Goal: Information Seeking & Learning: Learn about a topic

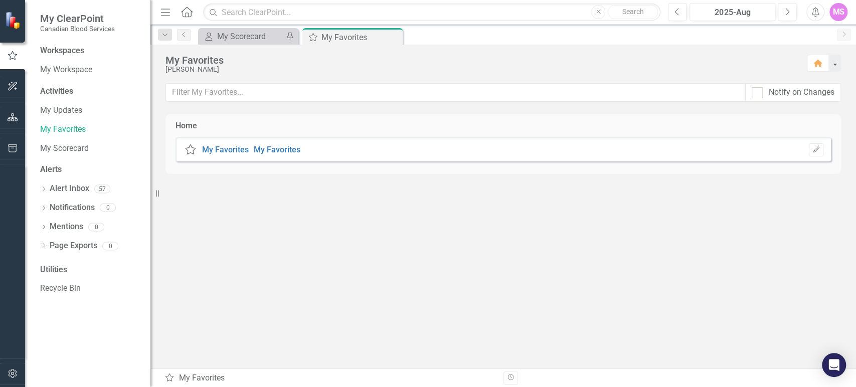
click at [12, 120] on icon "button" at bounding box center [13, 117] width 11 height 8
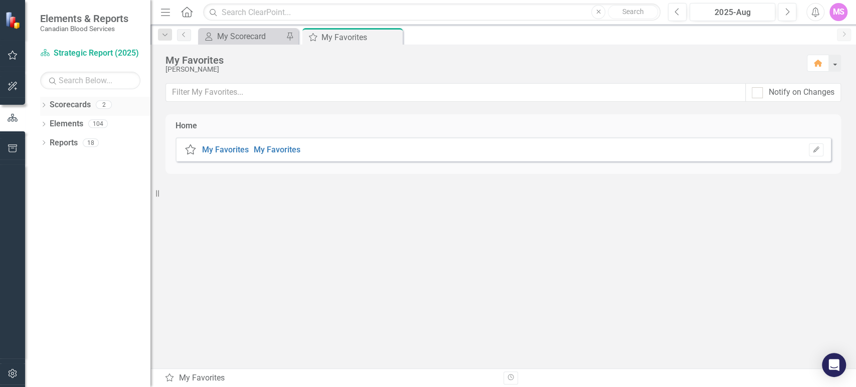
click at [46, 105] on icon "Dropdown" at bounding box center [43, 106] width 7 height 6
click at [69, 143] on link "Operational Report" at bounding box center [102, 143] width 95 height 12
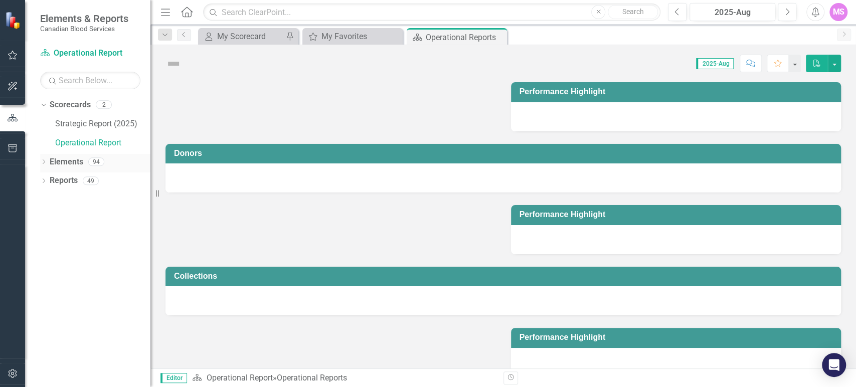
click at [43, 165] on icon "Dropdown" at bounding box center [43, 163] width 7 height 6
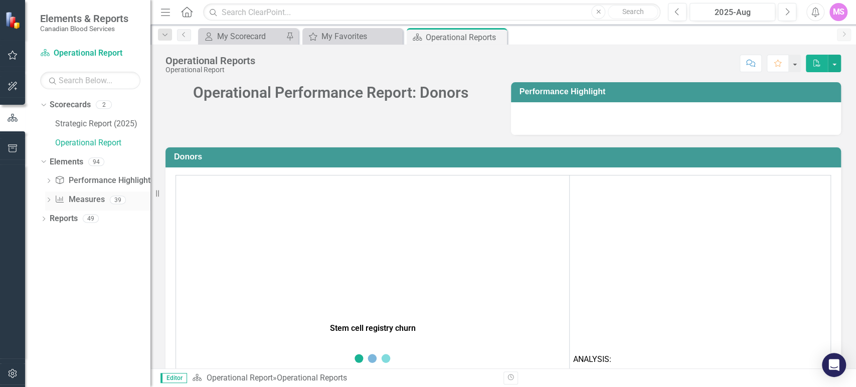
click at [48, 201] on icon "Dropdown" at bounding box center [48, 201] width 7 height 6
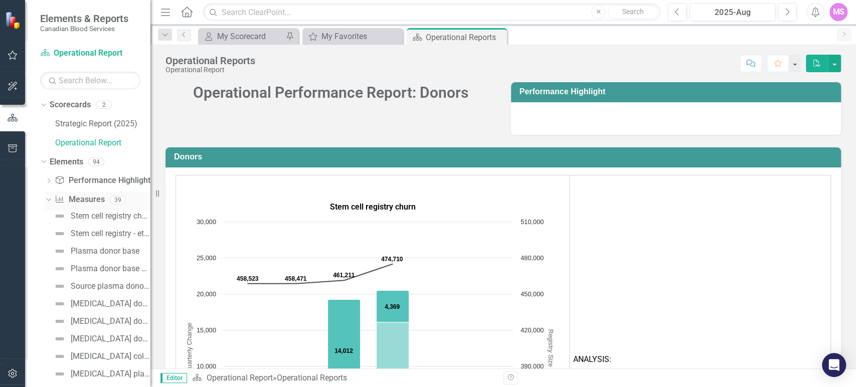
click at [74, 199] on link "Measure Measures" at bounding box center [80, 200] width 50 height 12
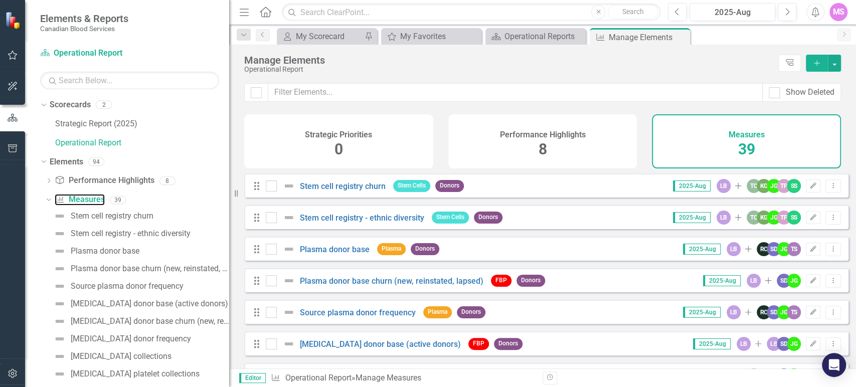
drag, startPoint x: 150, startPoint y: 193, endPoint x: 229, endPoint y: 190, distance: 79.3
click at [229, 190] on div "Resize" at bounding box center [233, 193] width 8 height 387
click at [678, 9] on icon "Previous" at bounding box center [677, 12] width 6 height 9
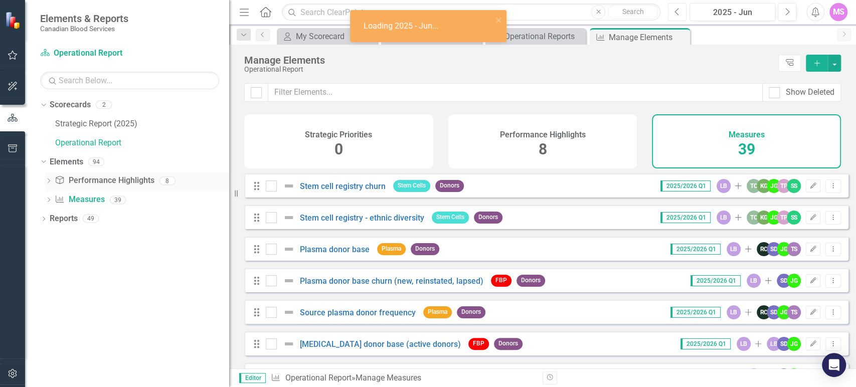
checkbox input "false"
click at [46, 203] on icon "Dropdown" at bounding box center [48, 201] width 7 height 6
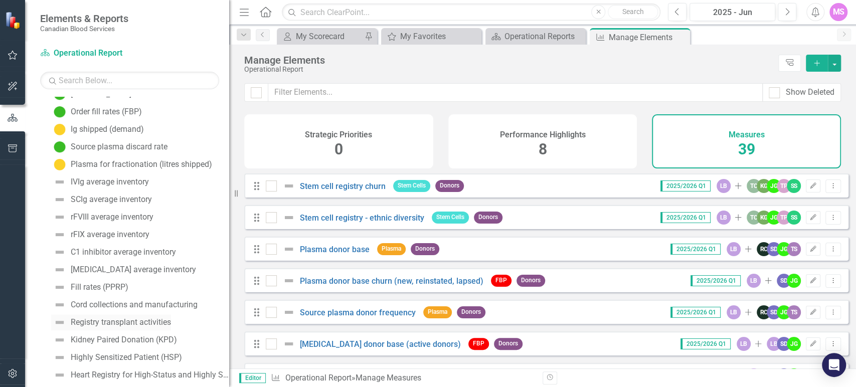
scroll to position [526, 0]
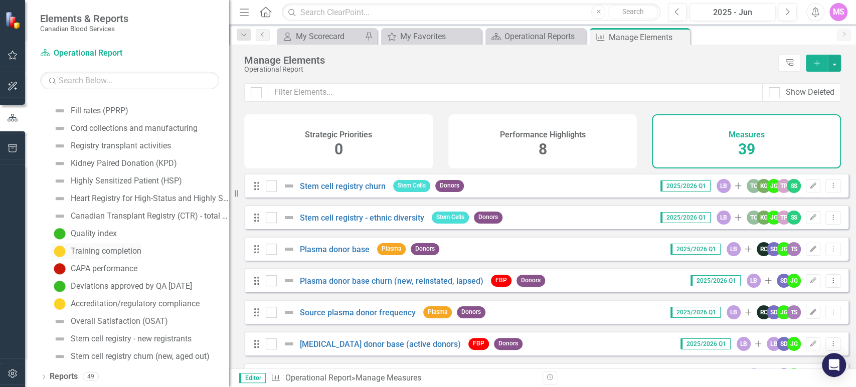
click at [101, 249] on div "Training completion" at bounding box center [106, 251] width 71 height 9
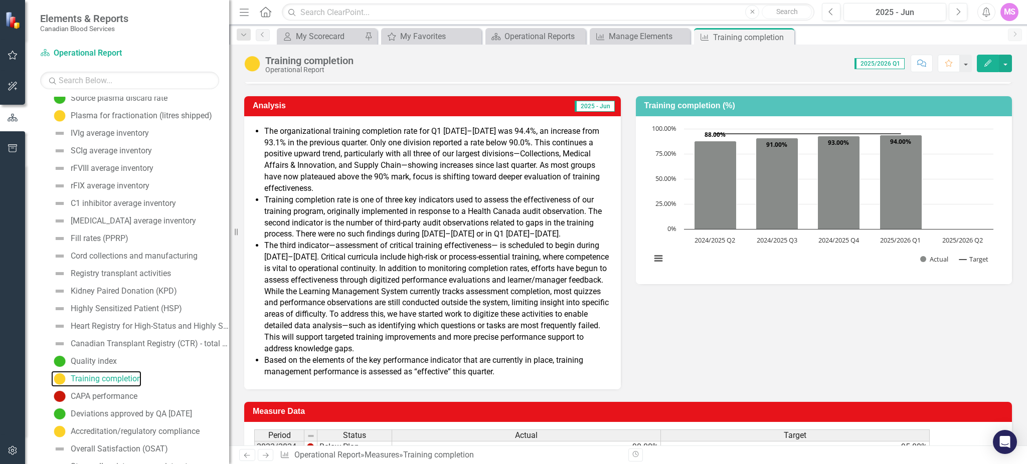
scroll to position [111, 0]
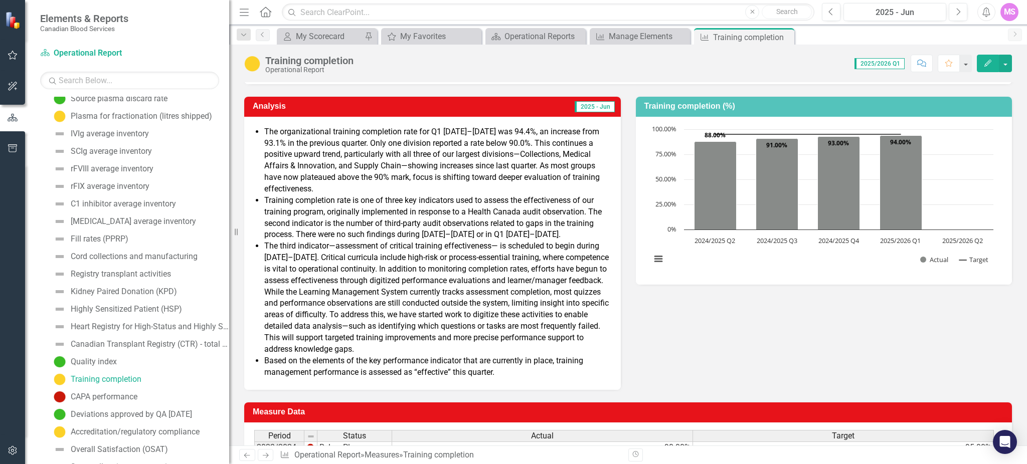
drag, startPoint x: 851, startPoint y: 3, endPoint x: 711, endPoint y: 325, distance: 351.6
click at [711, 325] on div "Analysis 2025 - Jun The organizational training completion rate for Q1 [DATE]–[…" at bounding box center [628, 237] width 783 height 306
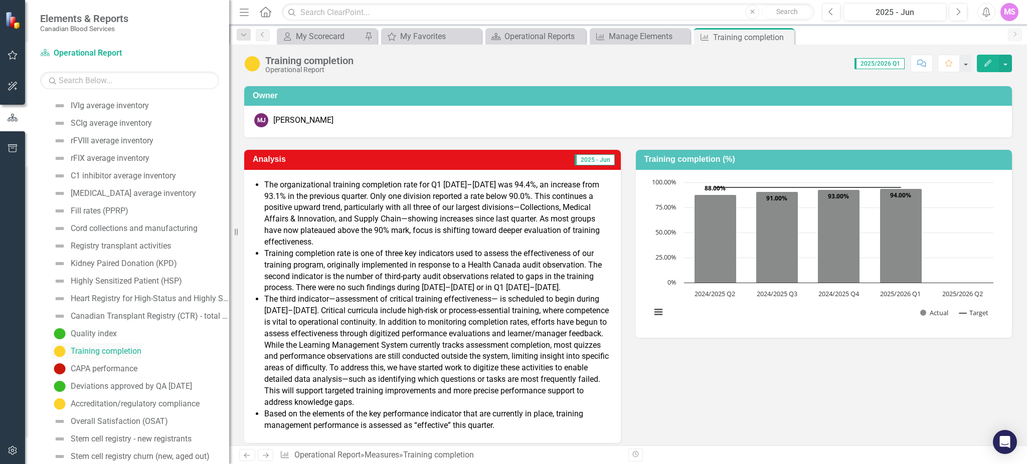
scroll to position [449, 0]
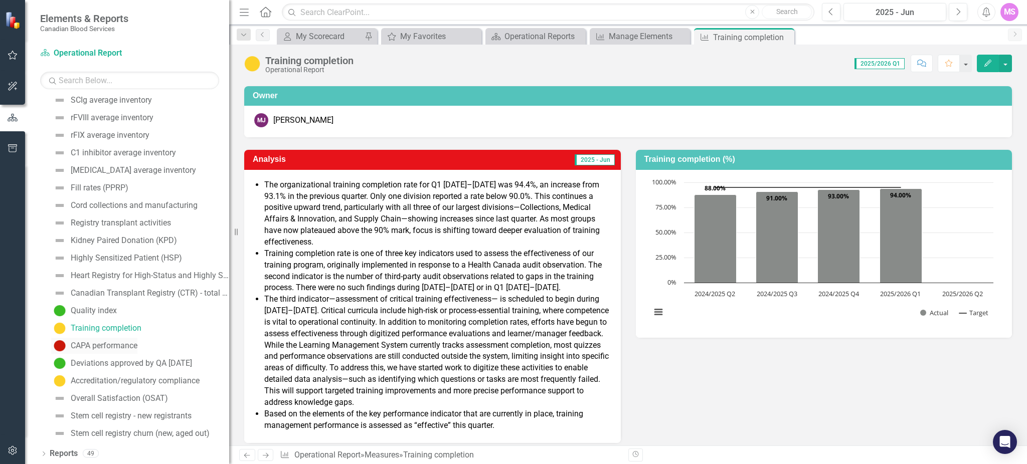
click at [111, 348] on div "CAPA performance" at bounding box center [104, 345] width 67 height 9
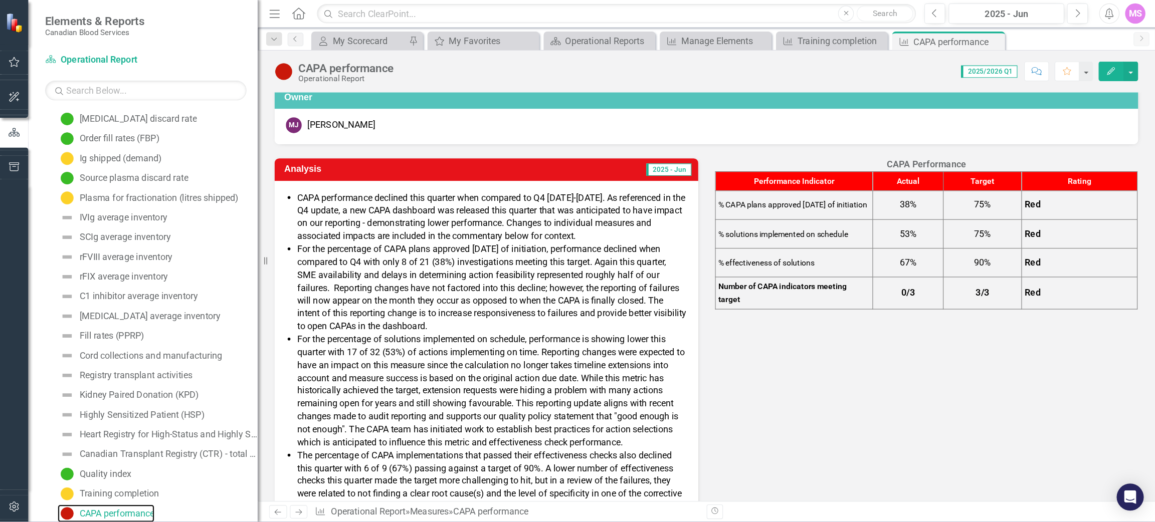
scroll to position [67, 0]
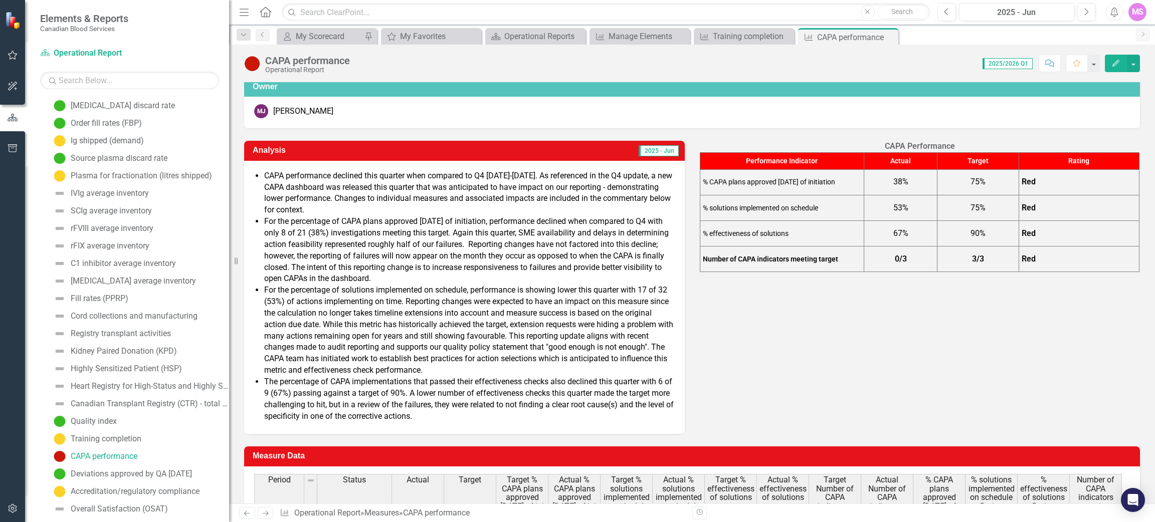
drag, startPoint x: 1007, startPoint y: 1, endPoint x: 803, endPoint y: 381, distance: 430.9
click at [803, 381] on div "Analysis 2025 - Jun CAPA performance declined this quarter when compared to Q4 …" at bounding box center [692, 281] width 911 height 306
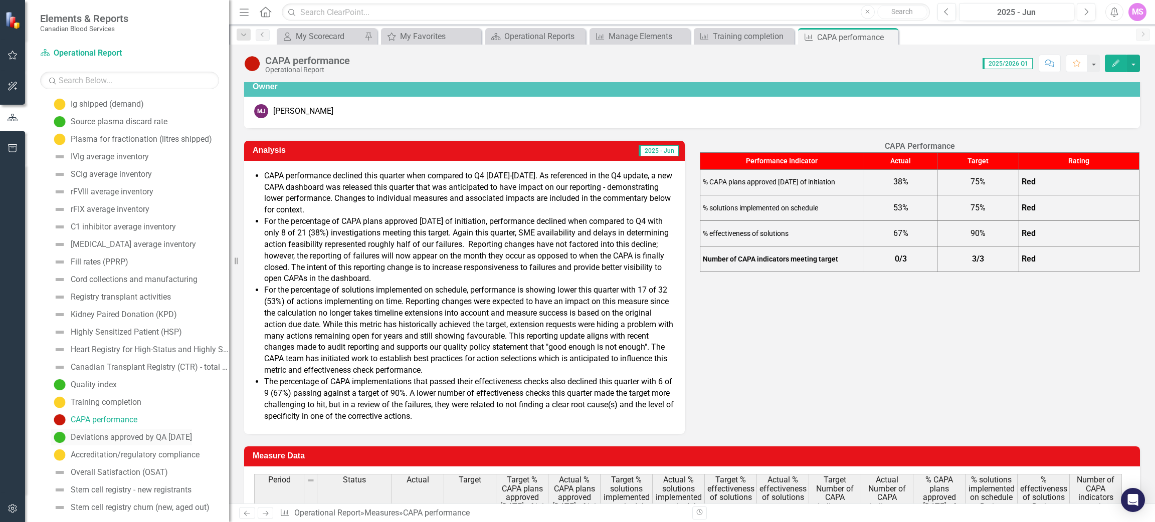
scroll to position [391, 0]
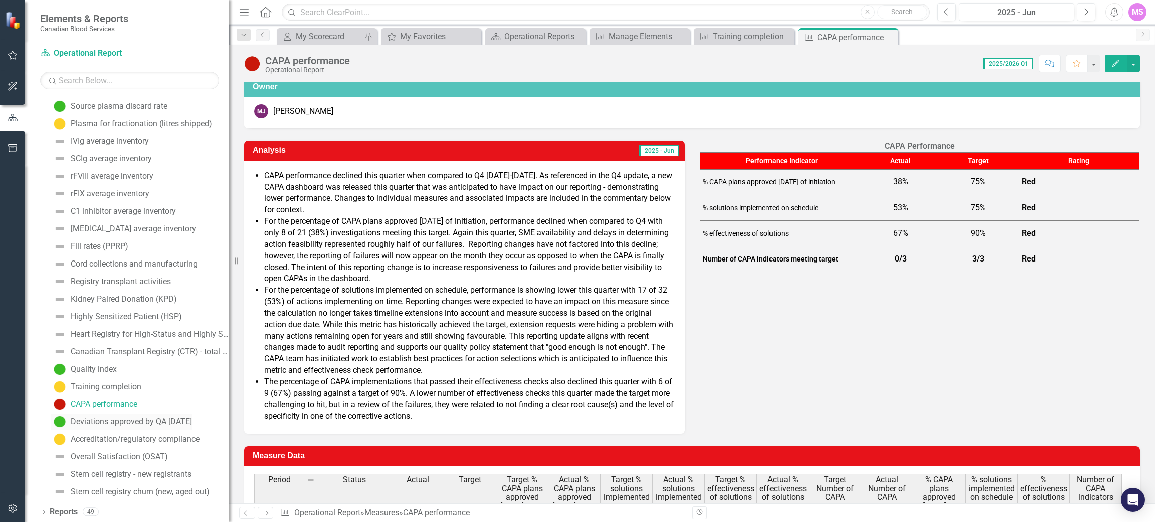
click at [130, 387] on div "Deviations approved by QA [DATE]" at bounding box center [131, 422] width 121 height 9
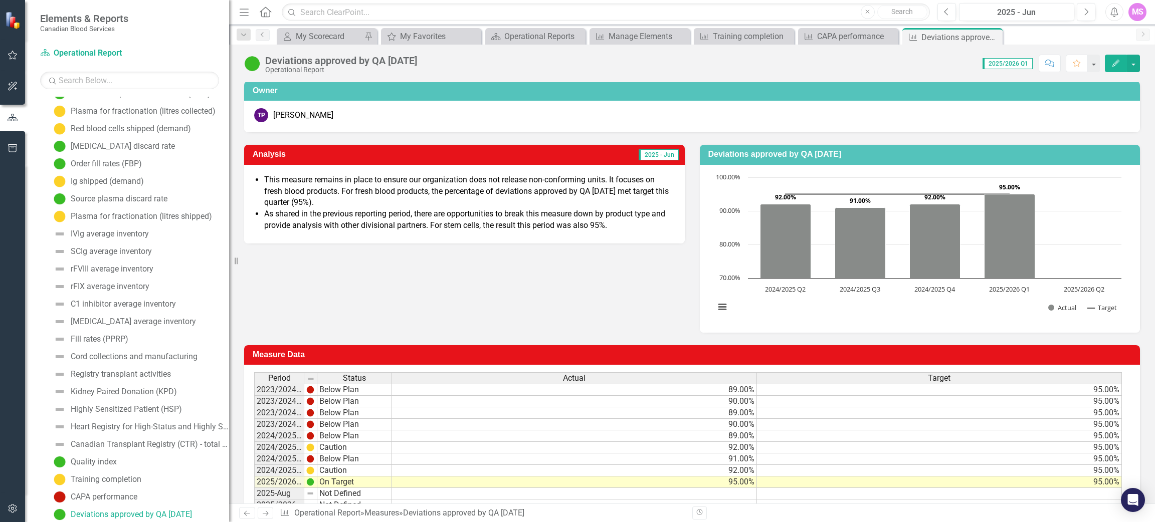
scroll to position [137, 0]
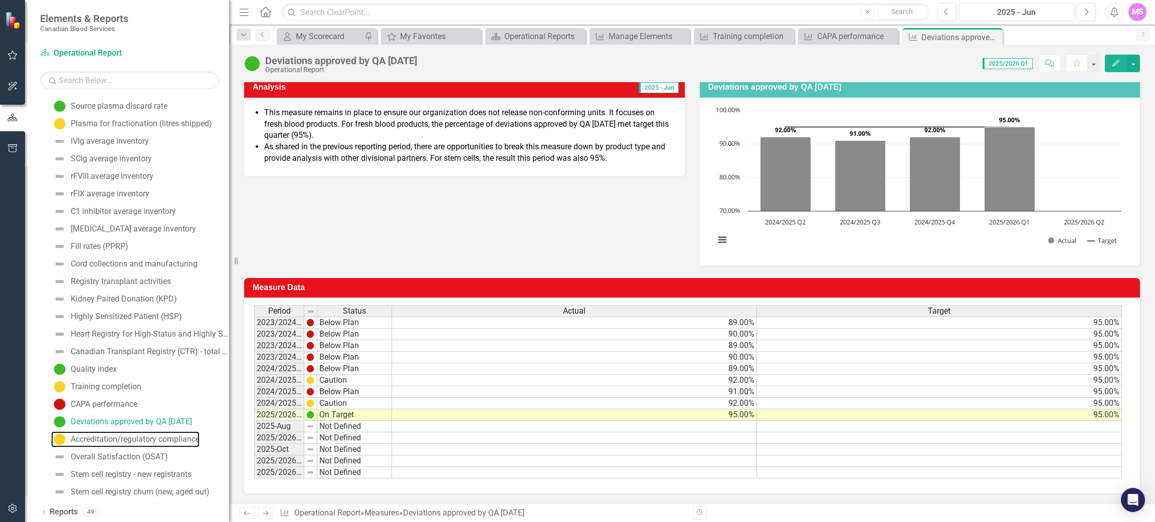
drag, startPoint x: 123, startPoint y: 439, endPoint x: 191, endPoint y: 430, distance: 68.8
click at [123, 387] on div "Accreditation/regulatory compliance" at bounding box center [135, 439] width 129 height 9
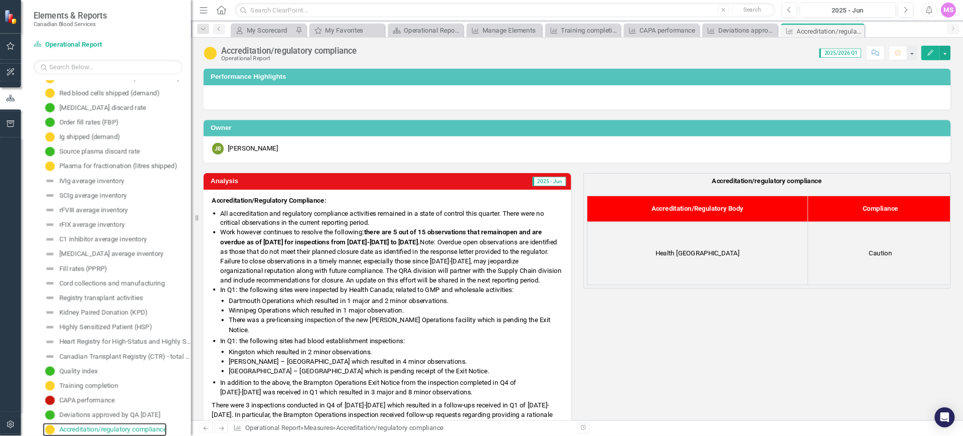
scroll to position [75, 0]
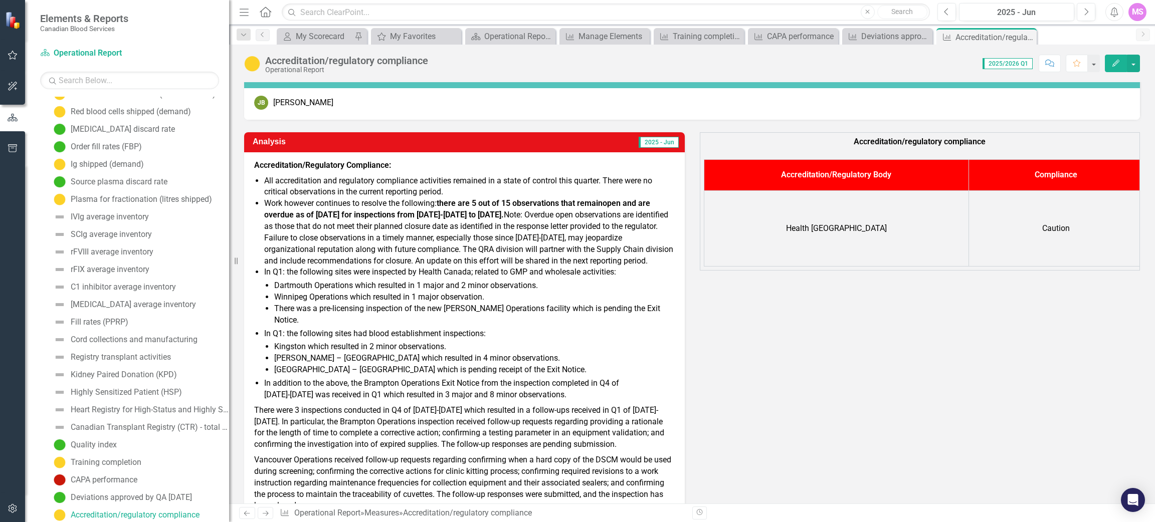
drag, startPoint x: 1112, startPoint y: 0, endPoint x: 862, endPoint y: 311, distance: 399.0
click at [855, 311] on div "Analysis 2025 - Jun Accreditation/Regulatory Compliance: All accreditation and …" at bounding box center [692, 430] width 911 height 620
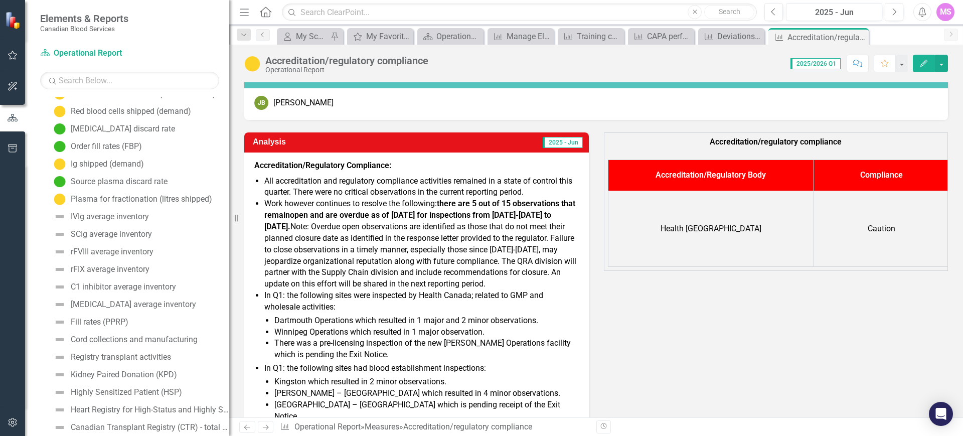
drag, startPoint x: 1046, startPoint y: 0, endPoint x: 707, endPoint y: 299, distance: 451.8
